Goal: Task Accomplishment & Management: Manage account settings

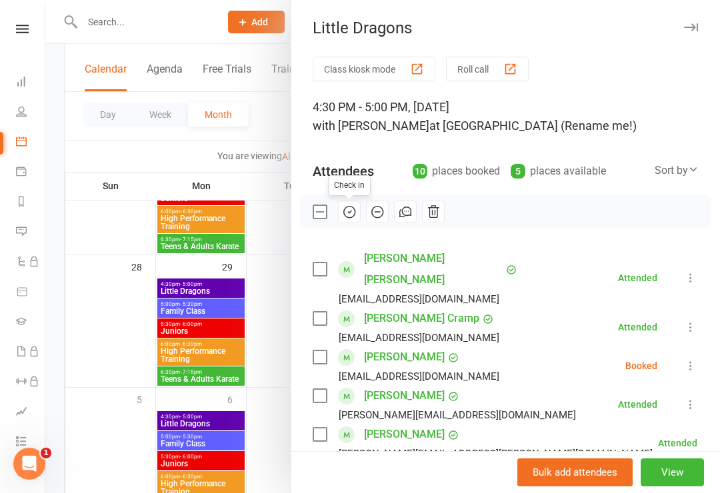
scroll to position [219, 0]
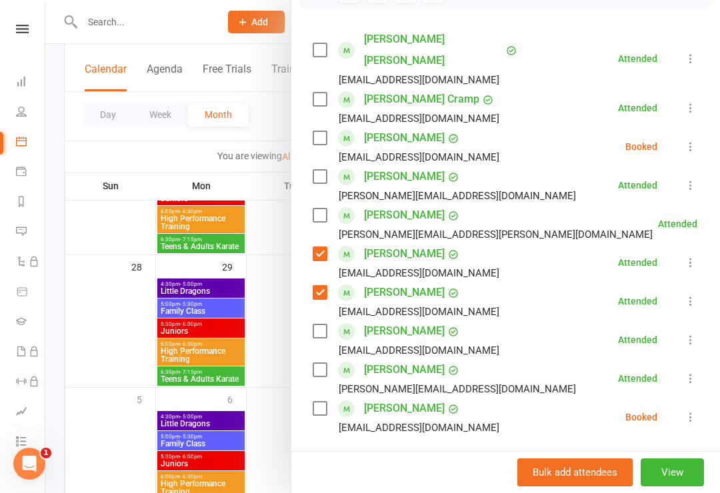
click at [318, 286] on label at bounding box center [318, 292] width 13 height 13
click at [336, 243] on div "[PERSON_NAME] [EMAIL_ADDRESS][DOMAIN_NAME]" at bounding box center [408, 262] width 192 height 39
click at [322, 247] on label at bounding box center [318, 253] width 13 height 13
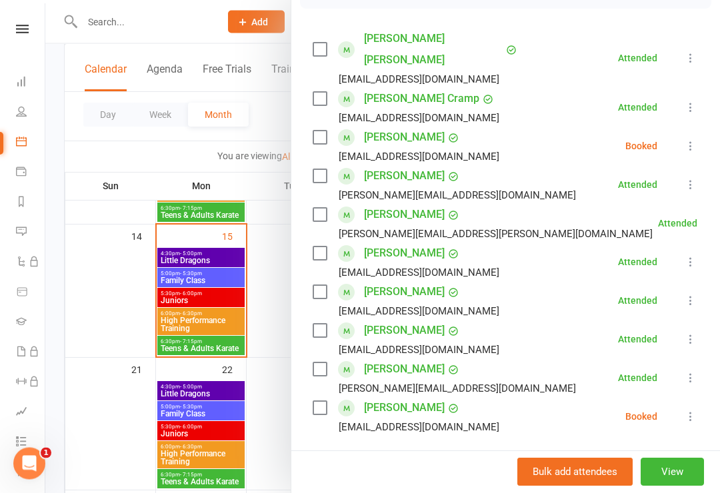
scroll to position [324, 0]
click at [181, 274] on div at bounding box center [382, 246] width 674 height 493
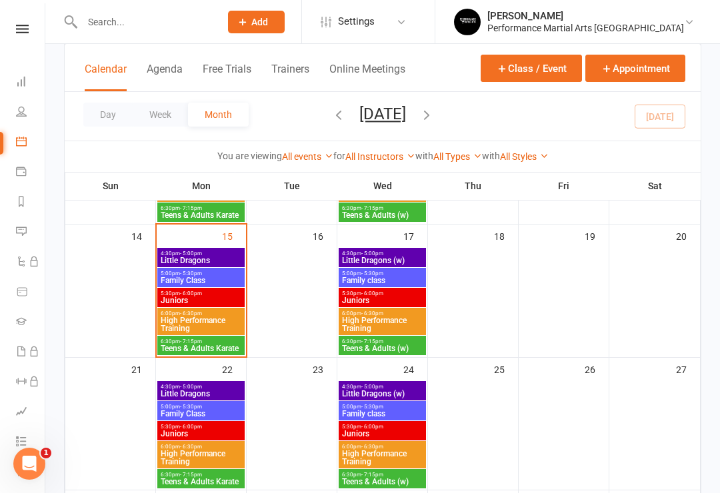
click at [189, 280] on span "Family Class" at bounding box center [201, 280] width 82 height 8
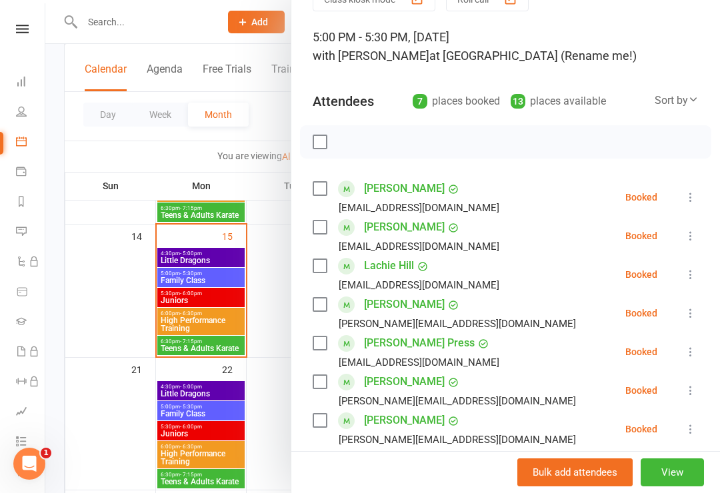
scroll to position [76, 0]
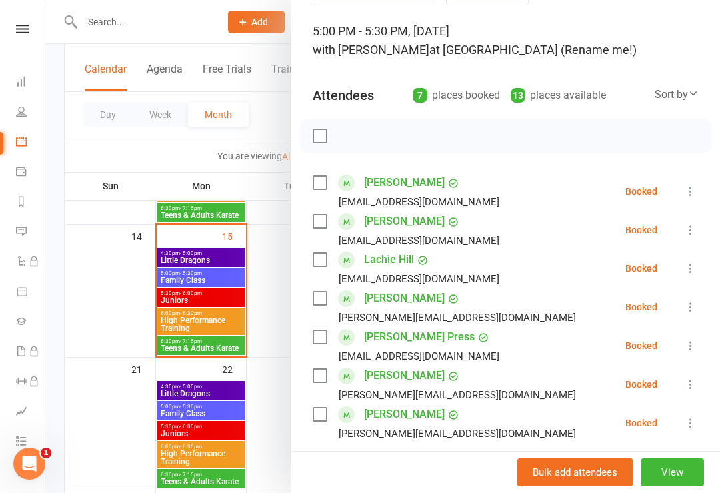
click at [308, 184] on div "Class kiosk mode Roll call 5:00 PM - 5:30 PM, [DATE] with [PERSON_NAME] at [GEO…" at bounding box center [505, 331] width 428 height 701
click at [317, 189] on label at bounding box center [318, 182] width 13 height 13
click at [325, 224] on label at bounding box center [318, 221] width 13 height 13
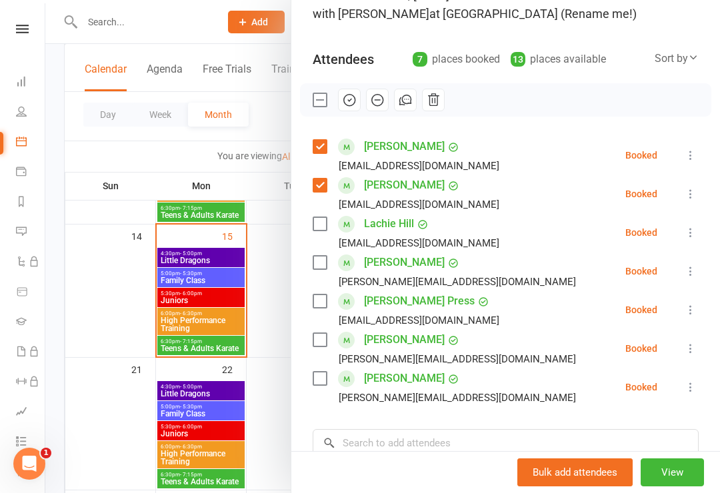
scroll to position [131, 0]
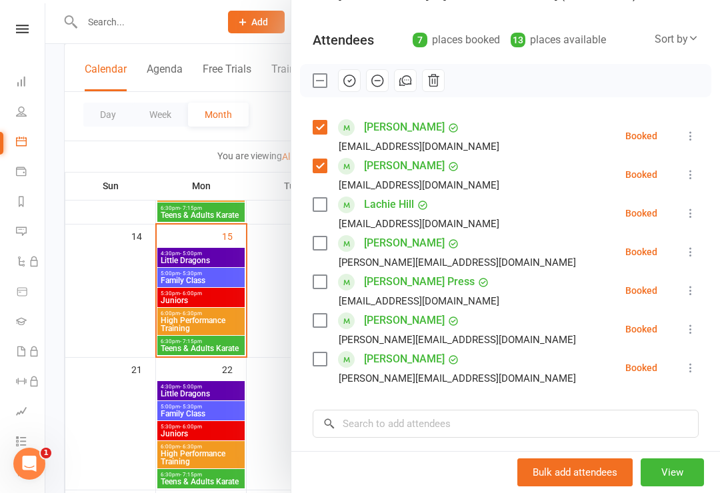
click at [321, 210] on label at bounding box center [318, 204] width 13 height 13
click at [325, 245] on label at bounding box center [318, 243] width 13 height 13
click at [314, 245] on label at bounding box center [318, 243] width 13 height 13
click at [319, 250] on label at bounding box center [318, 243] width 13 height 13
click at [320, 286] on label at bounding box center [318, 281] width 13 height 13
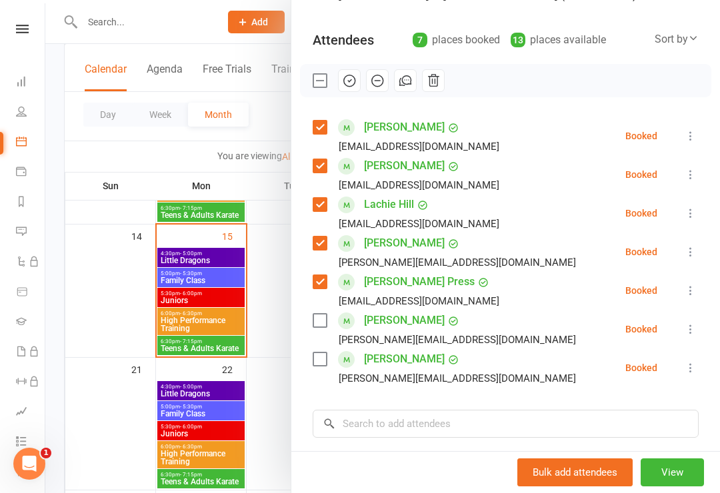
click at [313, 325] on label at bounding box center [318, 320] width 13 height 13
click at [316, 358] on label at bounding box center [318, 358] width 13 height 13
click at [415, 421] on input "search" at bounding box center [505, 424] width 386 height 28
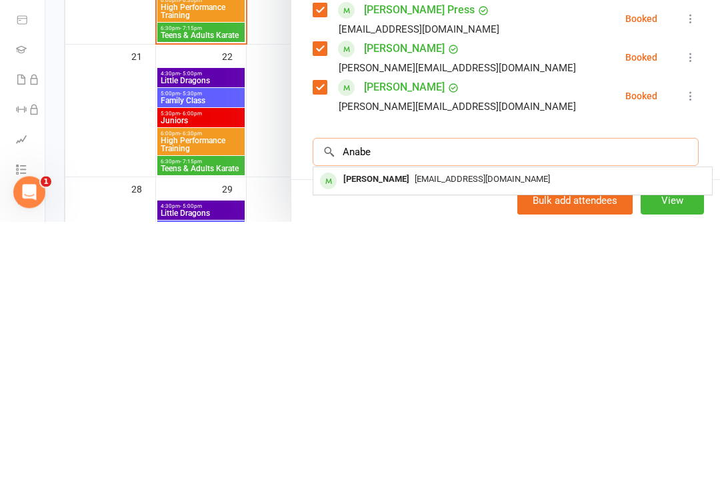
type input "Anabe"
click at [388, 442] on div "[PERSON_NAME]" at bounding box center [376, 451] width 77 height 19
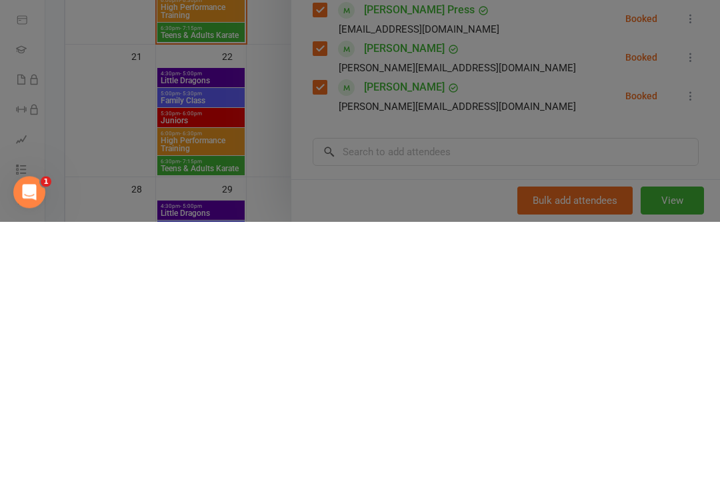
scroll to position [637, 0]
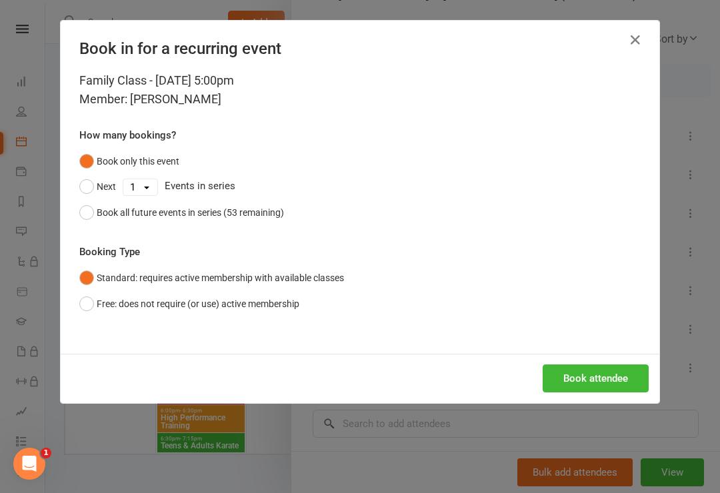
click at [582, 378] on button "Book attendee" at bounding box center [595, 378] width 106 height 28
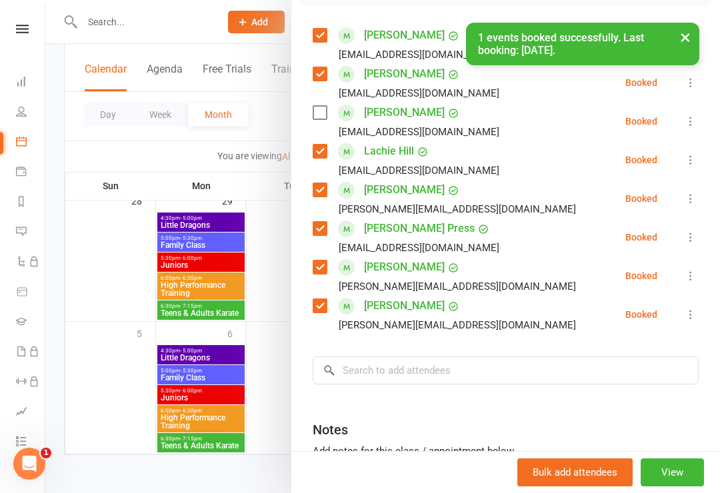
scroll to position [255, 0]
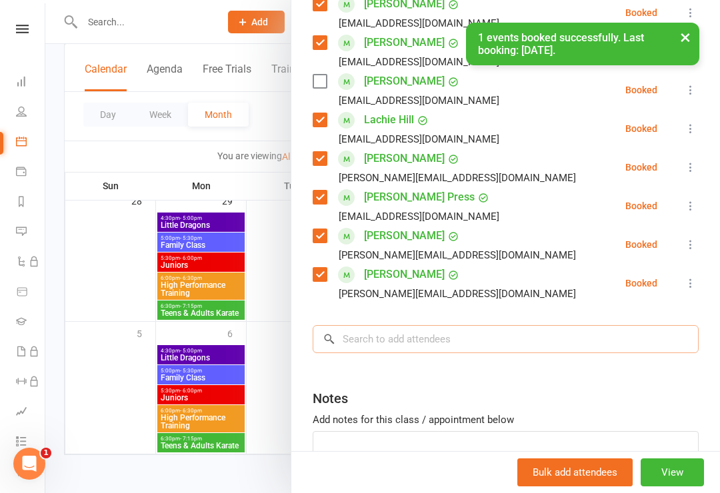
click at [368, 344] on input "search" at bounding box center [505, 339] width 386 height 28
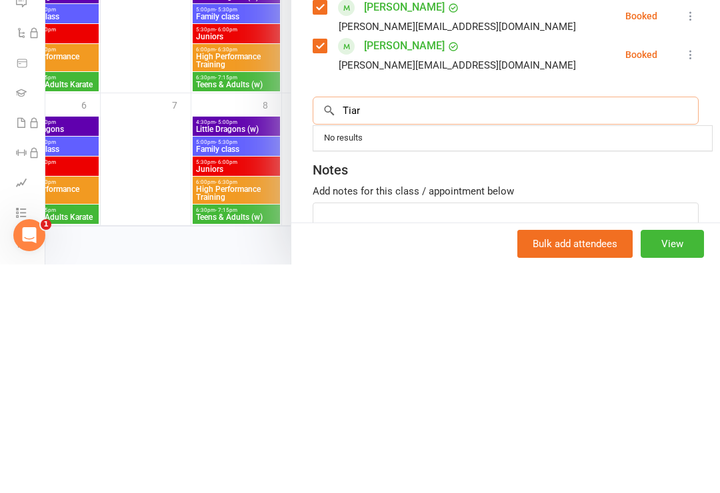
scroll to position [637, 0]
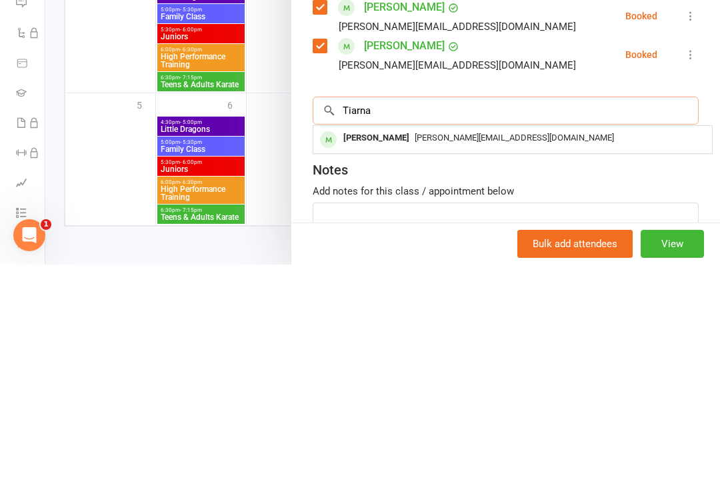
type input "Tiarna"
click at [370, 357] on div "[PERSON_NAME]" at bounding box center [376, 366] width 77 height 19
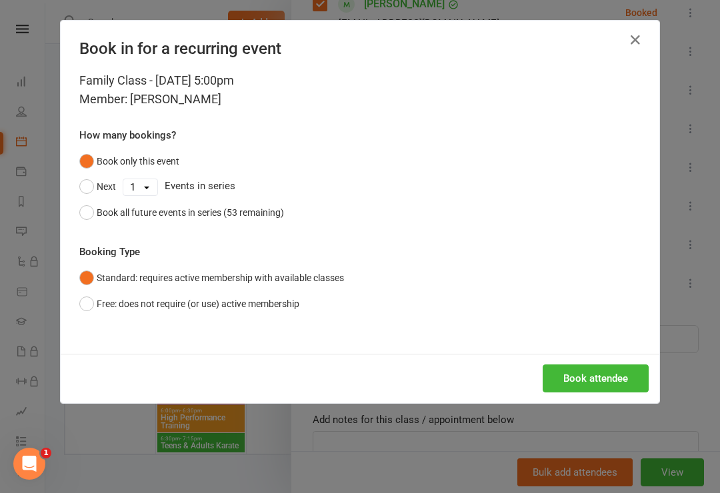
click at [578, 387] on button "Book attendee" at bounding box center [595, 378] width 106 height 28
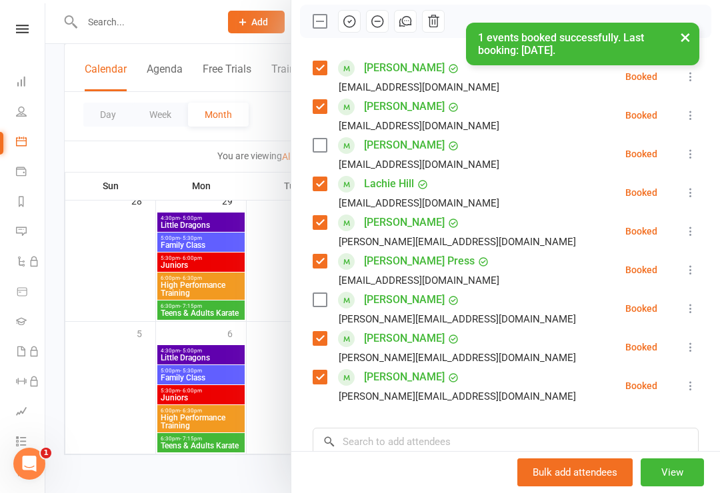
scroll to position [177, 0]
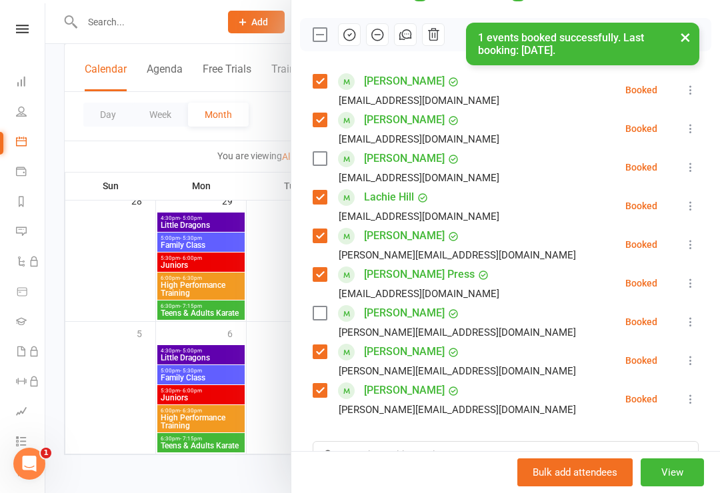
click at [322, 162] on label at bounding box center [318, 158] width 13 height 13
click at [316, 318] on label at bounding box center [318, 312] width 13 height 13
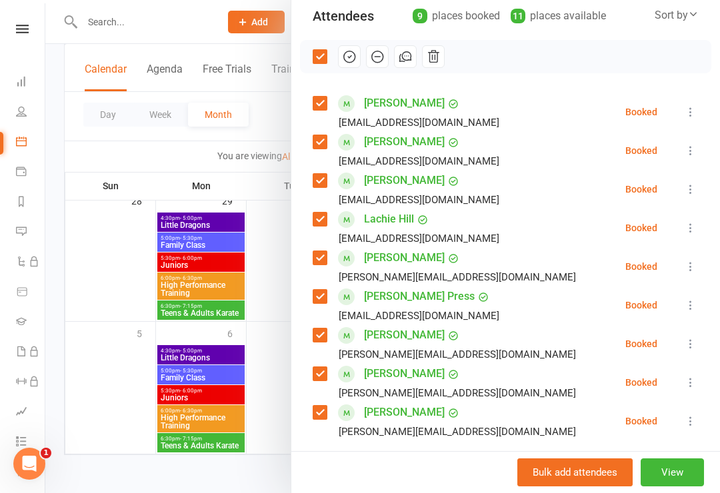
scroll to position [154, 0]
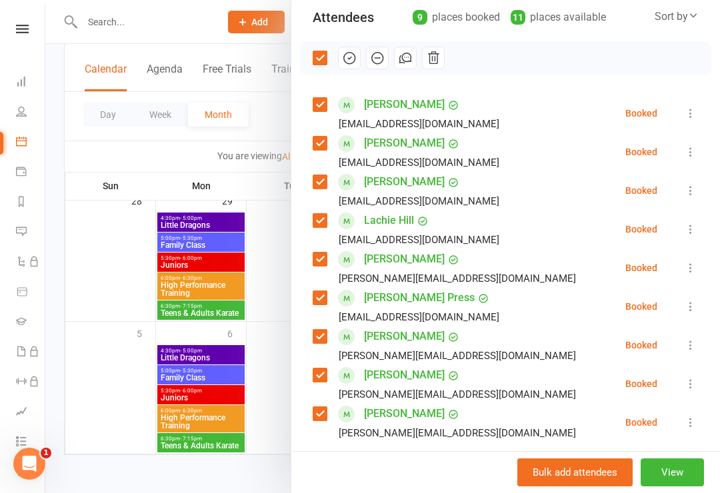
click at [350, 69] on button "button" at bounding box center [349, 58] width 23 height 23
click at [317, 62] on label at bounding box center [318, 57] width 13 height 13
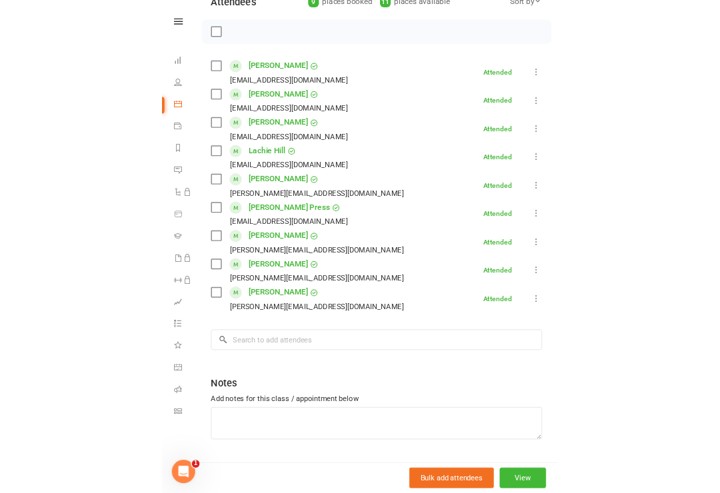
scroll to position [560, 0]
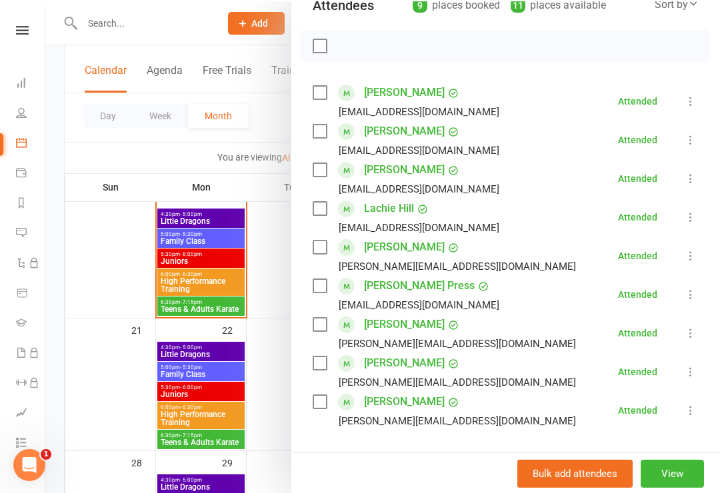
click at [175, 282] on div at bounding box center [382, 246] width 674 height 493
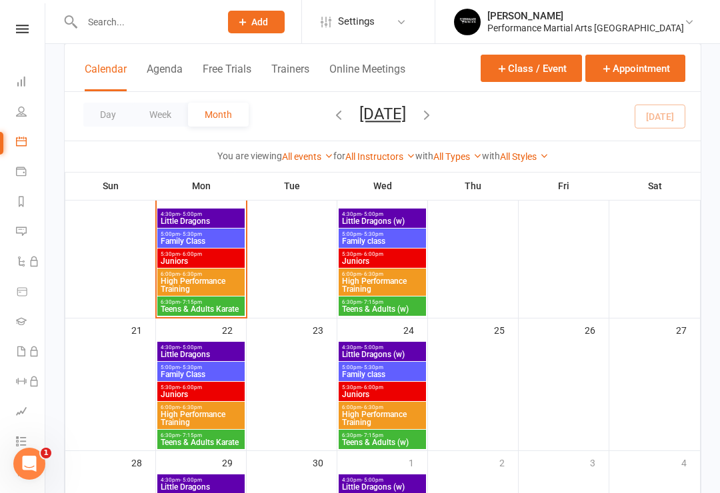
click at [185, 267] on div "5:30pm - 6:00pm Juniors" at bounding box center [200, 258] width 87 height 19
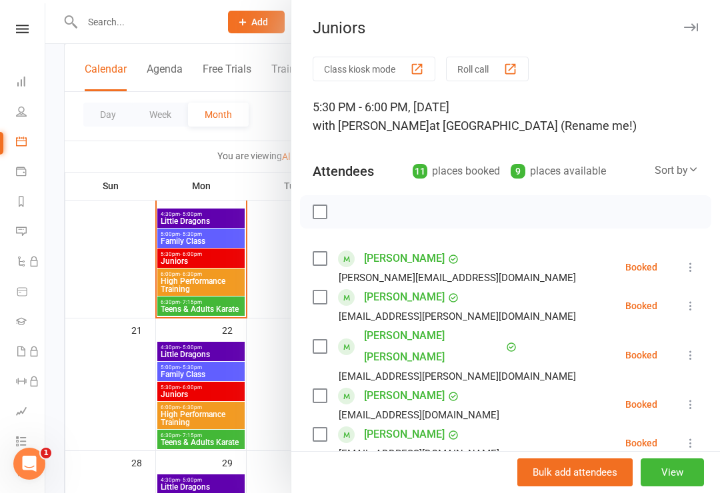
click at [191, 287] on div at bounding box center [382, 246] width 674 height 493
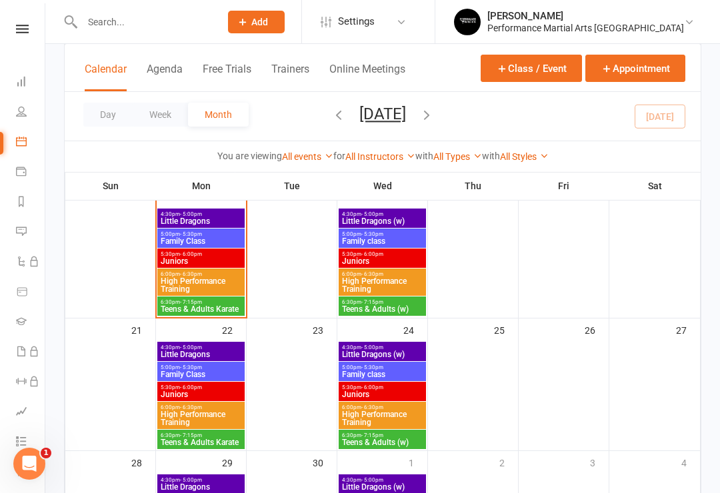
click at [173, 284] on span "High Performance Training" at bounding box center [201, 285] width 82 height 16
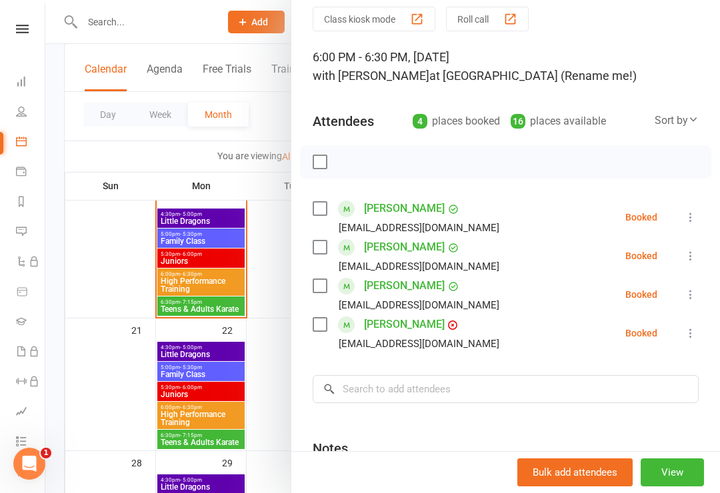
scroll to position [55, 0]
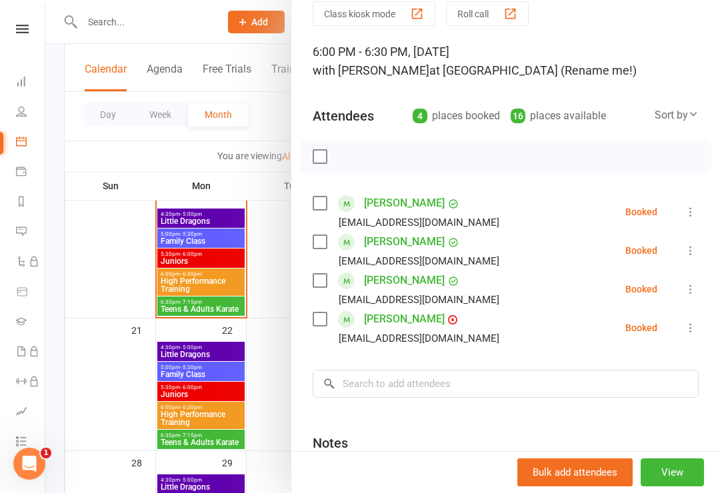
click at [330, 300] on div "[EMAIL_ADDRESS][DOMAIN_NAME]" at bounding box center [408, 299] width 192 height 17
click at [319, 324] on label at bounding box center [318, 318] width 13 height 13
click at [396, 379] on input "search" at bounding box center [505, 384] width 386 height 28
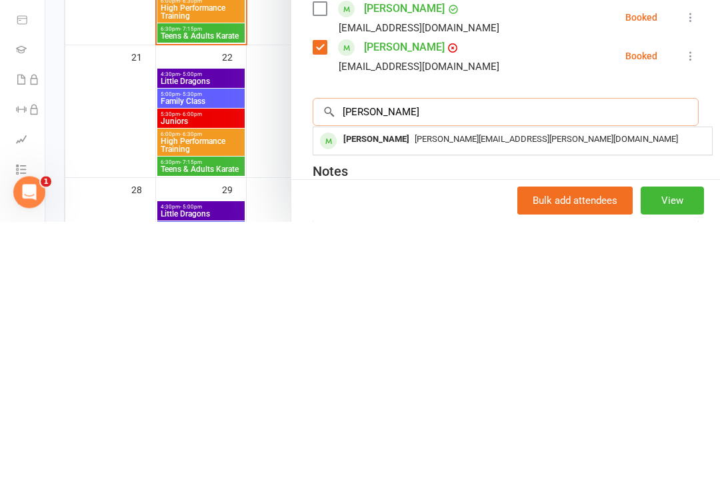
type input "[PERSON_NAME]"
click at [376, 399] on div "[PERSON_NAME] [PERSON_NAME][EMAIL_ADDRESS][PERSON_NAME][DOMAIN_NAME]" at bounding box center [512, 412] width 398 height 27
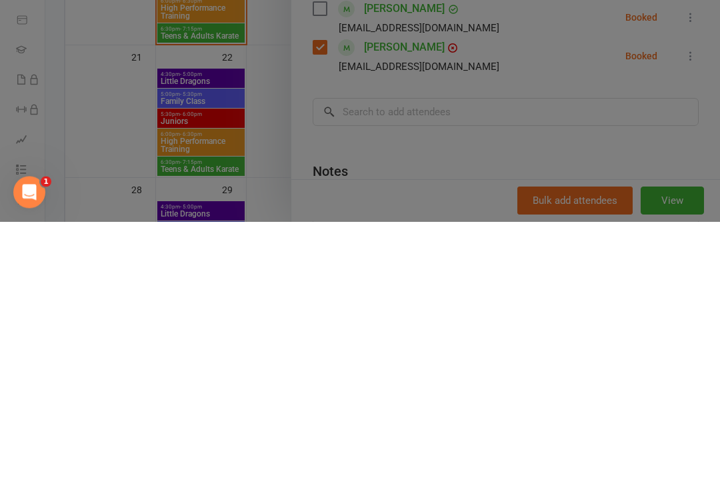
scroll to position [637, 0]
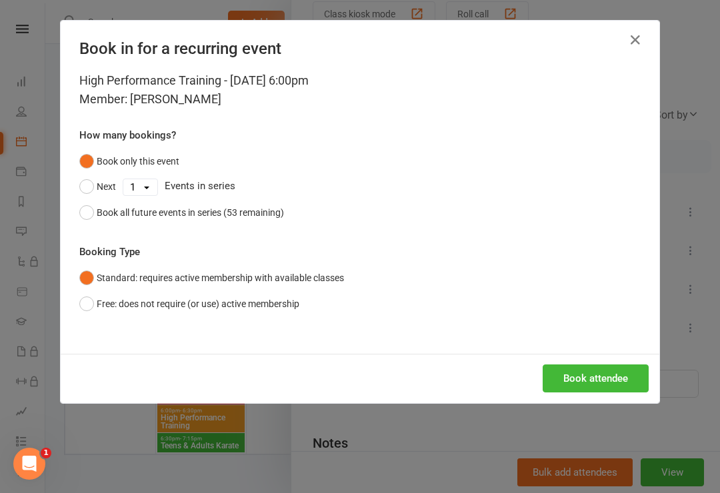
click at [589, 356] on div "Book attendee" at bounding box center [360, 378] width 598 height 49
click at [594, 387] on button "Book attendee" at bounding box center [595, 378] width 106 height 28
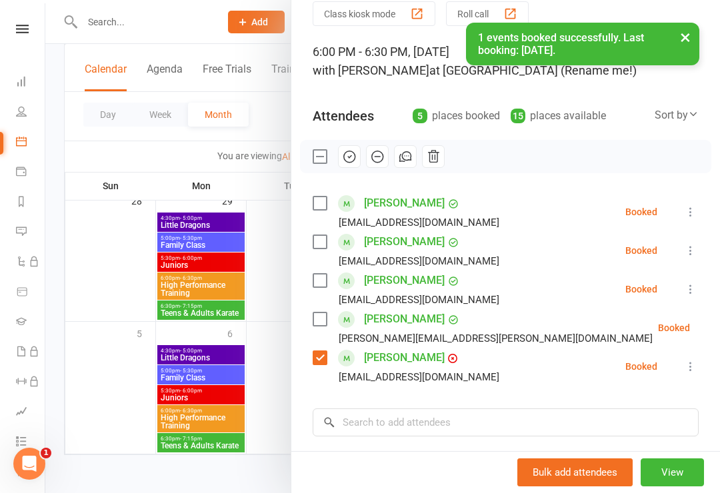
click at [310, 329] on div "Class kiosk mode Roll call 6:00 PM - 6:30 PM, [DATE] with [PERSON_NAME] at [GEO…" at bounding box center [505, 313] width 428 height 624
click at [314, 324] on label at bounding box center [318, 318] width 13 height 13
click at [350, 165] on button "button" at bounding box center [349, 156] width 23 height 23
click at [328, 150] on div "Check in" at bounding box center [505, 156] width 411 height 33
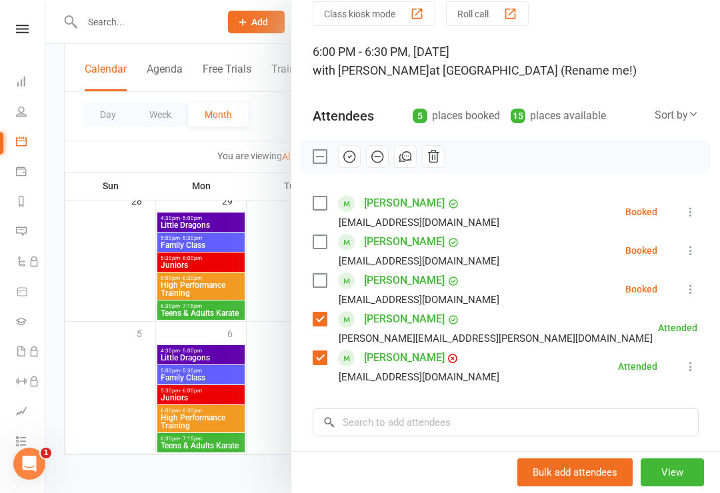
click at [325, 157] on label at bounding box center [318, 156] width 13 height 13
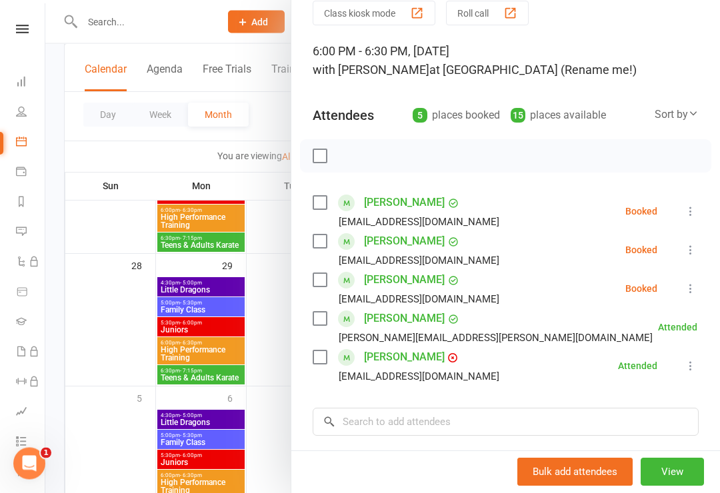
scroll to position [557, 0]
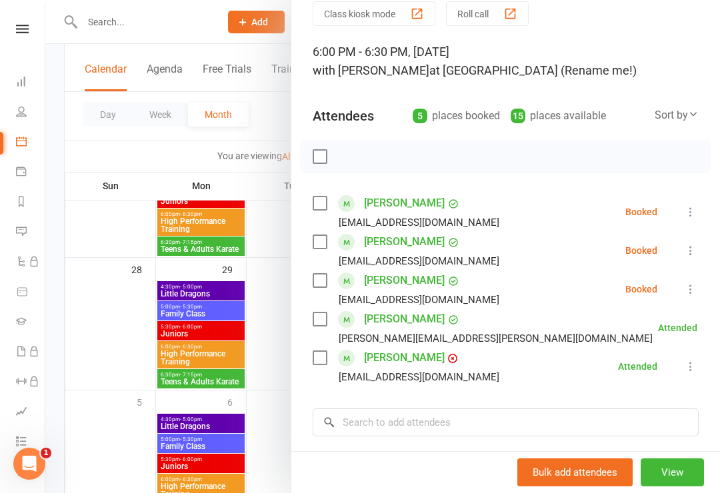
click at [109, 263] on div at bounding box center [382, 246] width 674 height 493
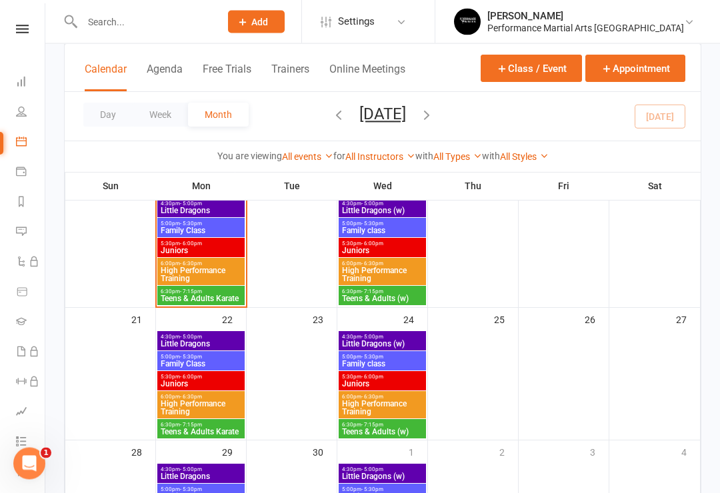
scroll to position [372, 0]
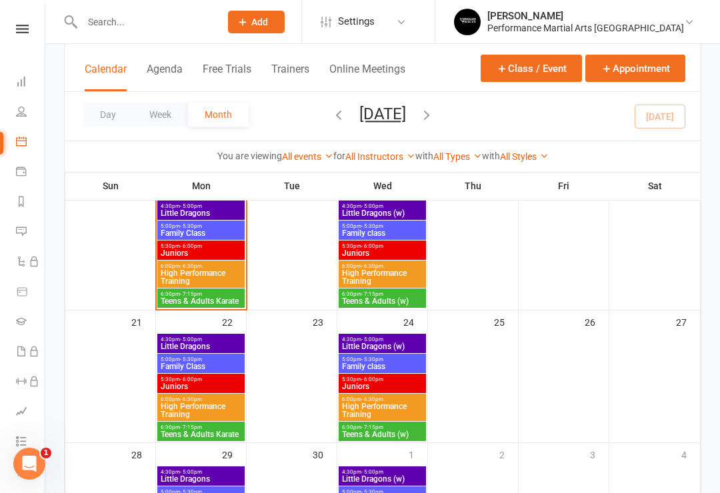
click at [178, 301] on span "Teens & Adults Karate" at bounding box center [201, 301] width 82 height 8
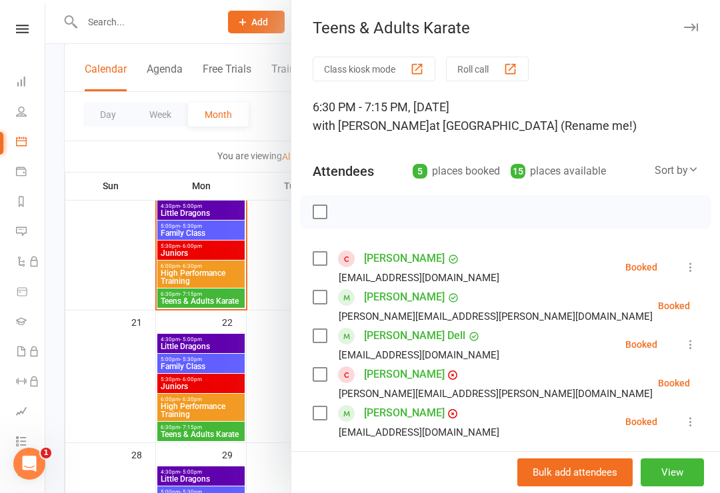
click at [175, 299] on div at bounding box center [382, 246] width 674 height 493
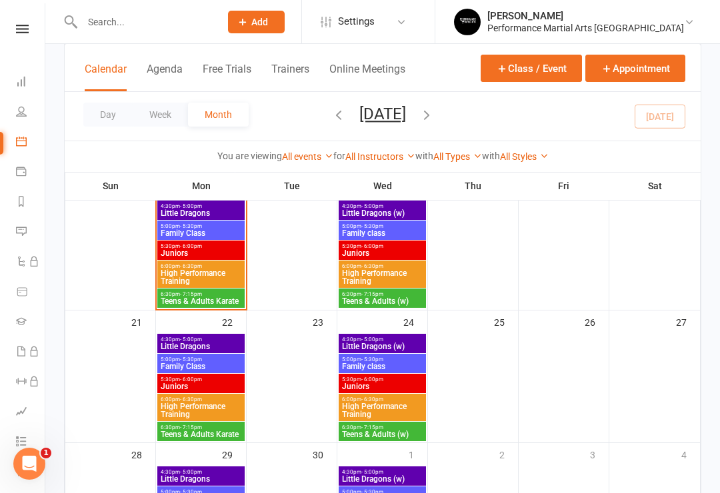
click at [182, 304] on span "Teens & Adults Karate" at bounding box center [201, 301] width 82 height 8
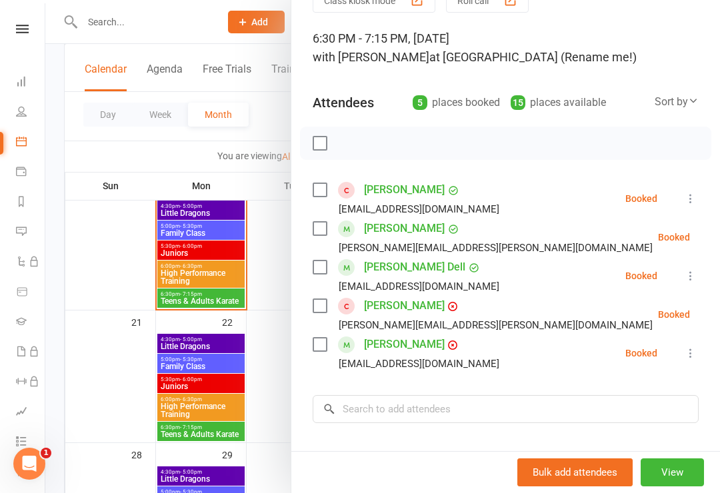
scroll to position [71, 0]
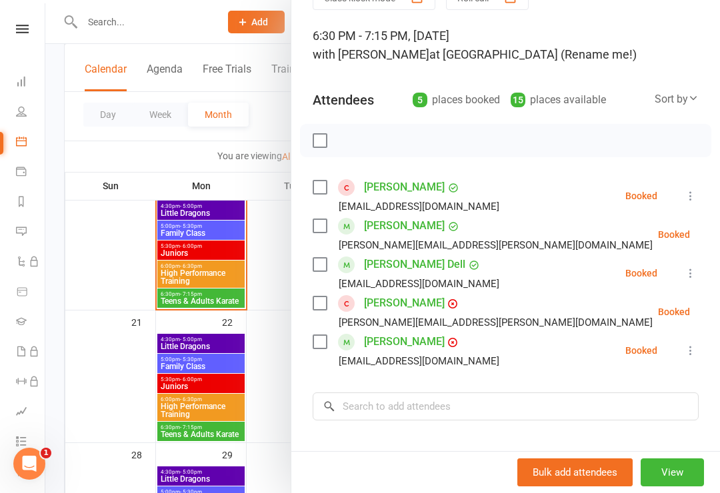
click at [324, 326] on div "[PERSON_NAME][EMAIL_ADDRESS][PERSON_NAME][DOMAIN_NAME]" at bounding box center [484, 322] width 345 height 17
click at [326, 347] on label at bounding box center [318, 341] width 13 height 13
click at [346, 150] on button "button" at bounding box center [349, 140] width 23 height 23
click at [324, 343] on label at bounding box center [318, 341] width 13 height 13
click at [185, 249] on div at bounding box center [382, 246] width 674 height 493
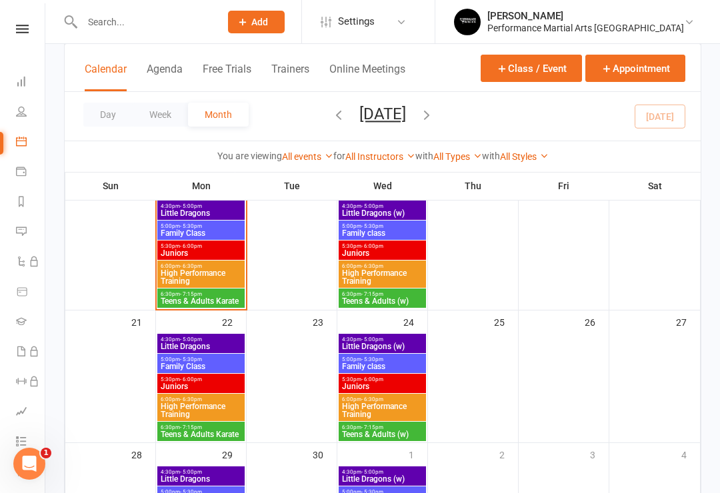
click at [191, 235] on span "Family Class" at bounding box center [201, 233] width 82 height 8
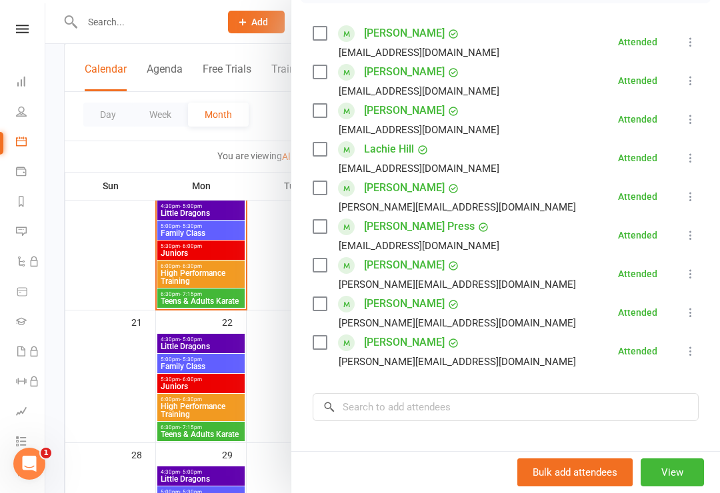
scroll to position [230, 0]
